Goal: Information Seeking & Learning: Learn about a topic

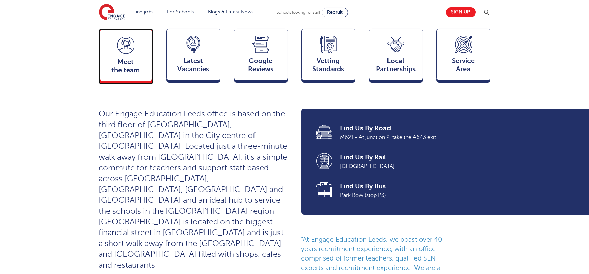
click at [137, 42] on div "Meet the team Team" at bounding box center [126, 55] width 54 height 53
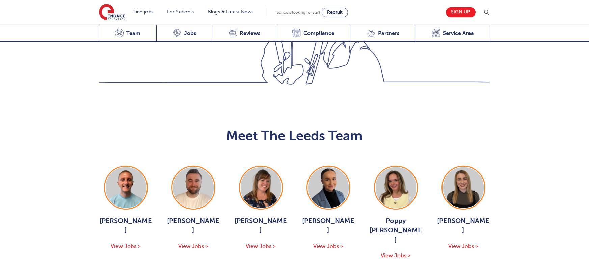
scroll to position [736, 0]
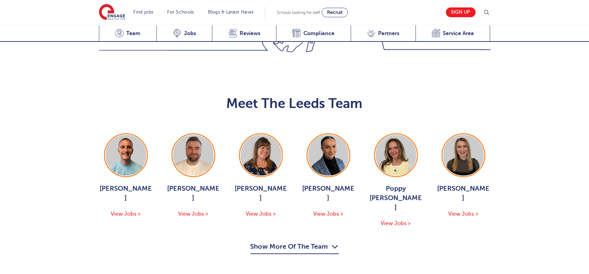
click at [315, 241] on button "Show More Of The Team" at bounding box center [294, 247] width 88 height 13
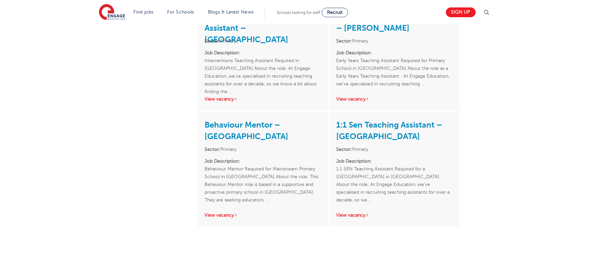
scroll to position [713, 0]
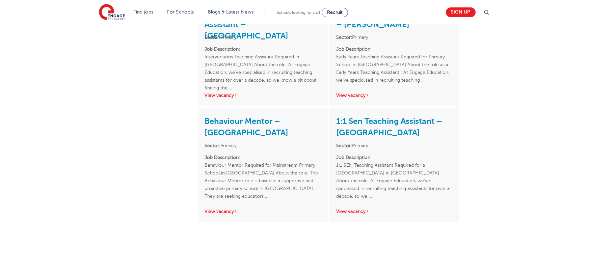
click at [367, 116] on h3 "1:1 Sen Teaching Assistant – [GEOGRAPHIC_DATA]" at bounding box center [394, 126] width 116 height 24
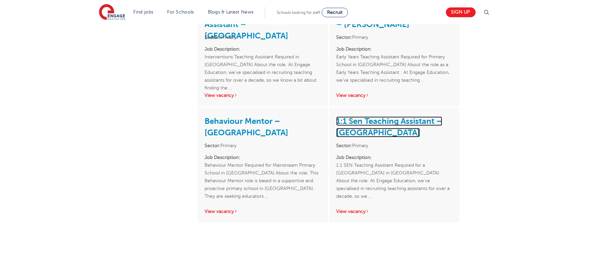
click at [368, 124] on link "1:1 Sen Teaching Assistant – [GEOGRAPHIC_DATA]" at bounding box center [389, 126] width 106 height 21
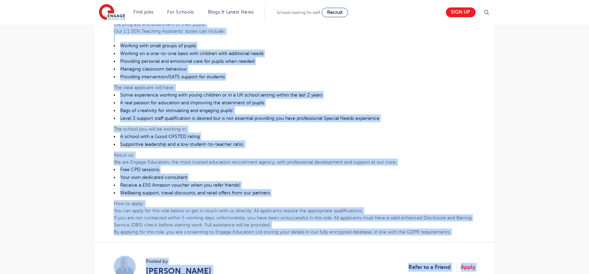
scroll to position [479, 0]
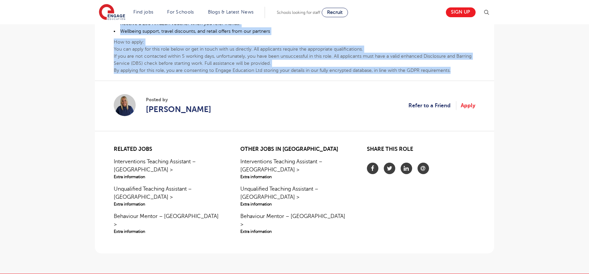
drag, startPoint x: 111, startPoint y: 98, endPoint x: 452, endPoint y: 55, distance: 343.4
copy div "1:1 SEN Teaching Assistant Required for a Mainstream Primary School in North Le…"
